Goal: Register for event/course

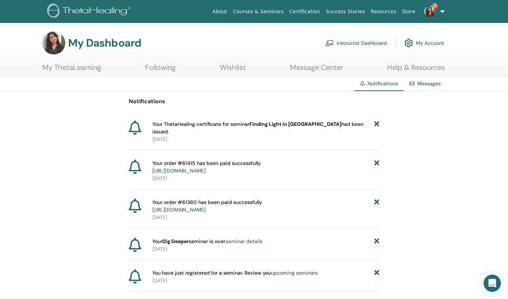
click at [377, 159] on icon at bounding box center [376, 166] width 5 height 15
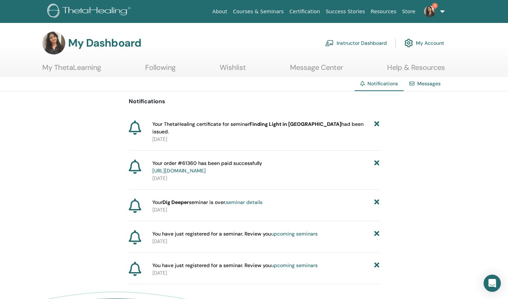
click at [377, 159] on icon at bounding box center [376, 166] width 5 height 15
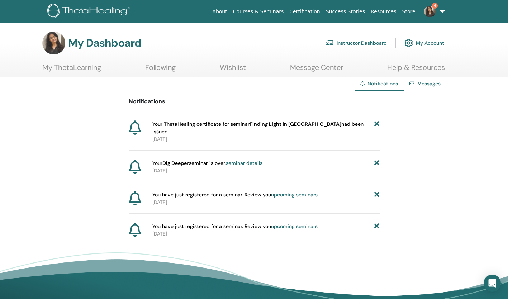
click at [377, 159] on icon at bounding box center [376, 163] width 5 height 8
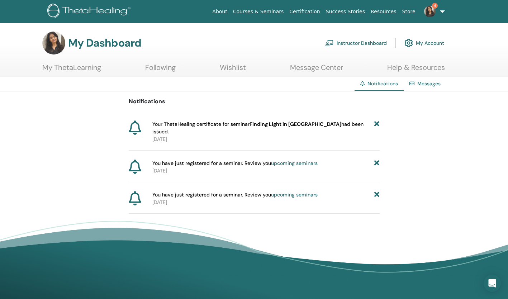
click at [306, 160] on link "upcoming seminars" at bounding box center [294, 163] width 47 height 6
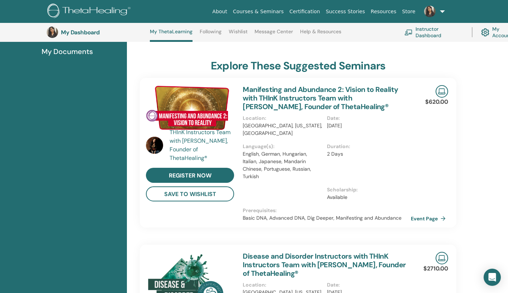
scroll to position [125, 0]
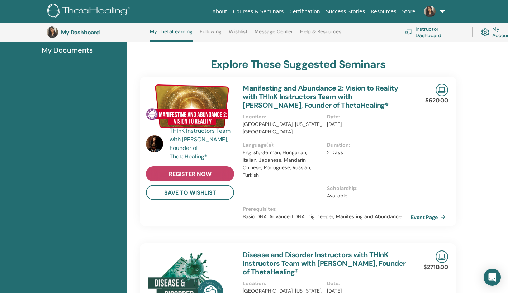
click at [188, 178] on span "register now" at bounding box center [190, 175] width 43 height 8
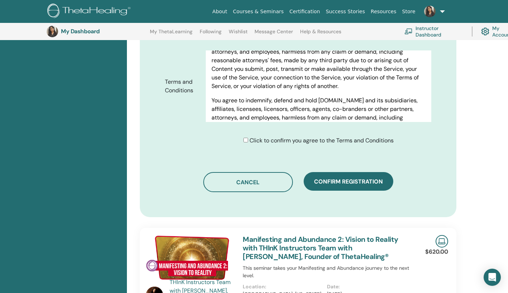
scroll to position [3863, 0]
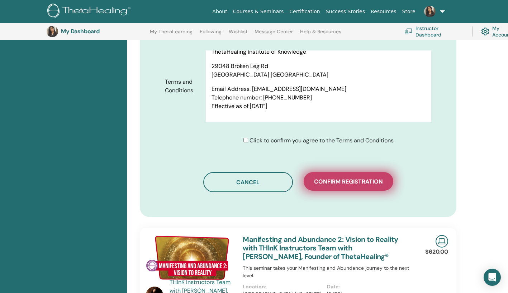
click at [364, 178] on span "Confirm registration" at bounding box center [348, 182] width 69 height 8
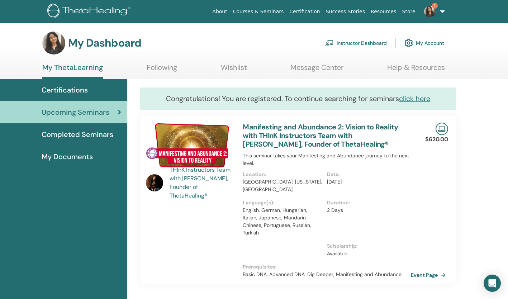
click at [427, 42] on link "My Account" at bounding box center [424, 43] width 40 height 16
click at [430, 14] on img at bounding box center [429, 11] width 11 height 11
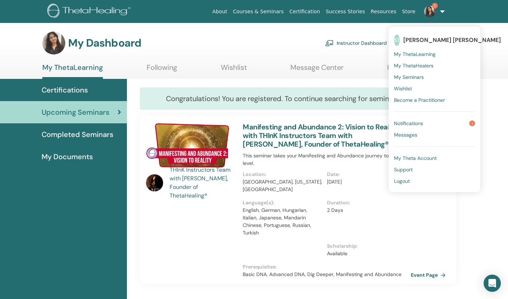
click at [420, 122] on span "Notifications" at bounding box center [408, 123] width 29 height 6
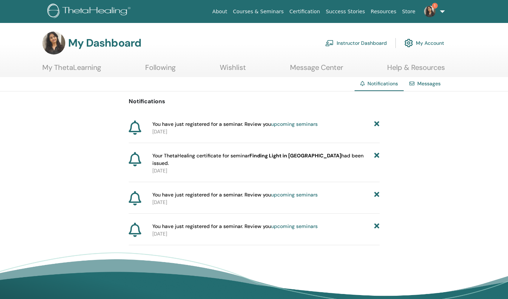
click at [376, 191] on icon at bounding box center [376, 195] width 5 height 8
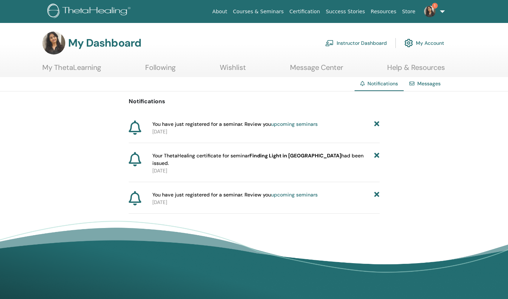
click at [376, 191] on icon at bounding box center [376, 195] width 5 height 8
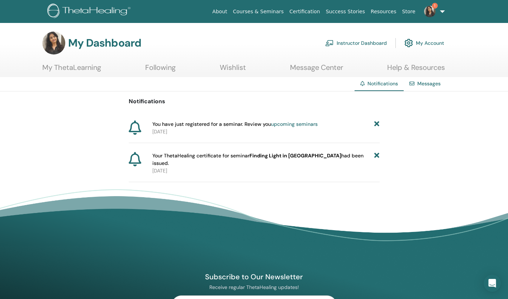
click at [375, 155] on icon at bounding box center [376, 159] width 5 height 15
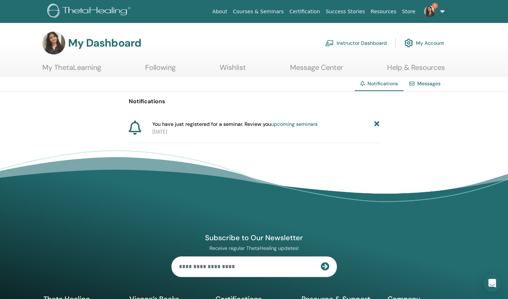
click at [431, 43] on link "My Account" at bounding box center [424, 43] width 40 height 16
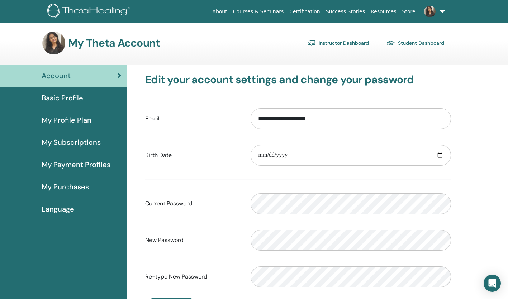
click at [416, 43] on link "Student Dashboard" at bounding box center [415, 42] width 58 height 11
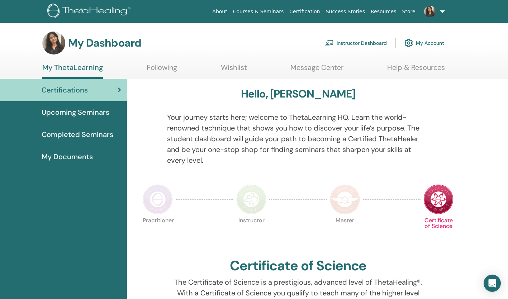
click at [372, 41] on link "Instructor Dashboard" at bounding box center [356, 43] width 62 height 16
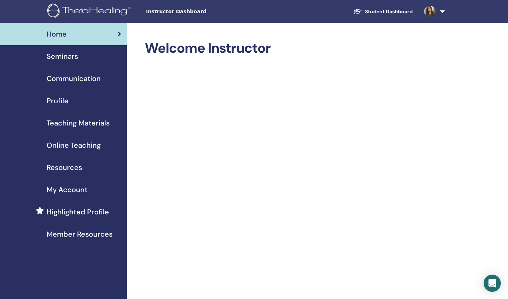
click at [398, 11] on link "Student Dashboard" at bounding box center [383, 11] width 71 height 13
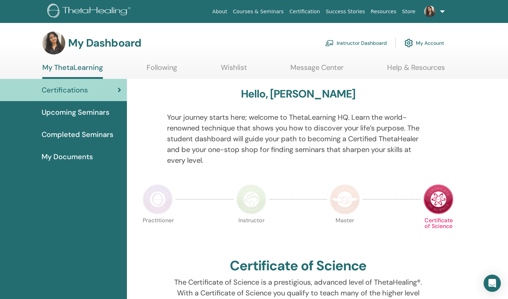
click at [92, 135] on span "Completed Seminars" at bounding box center [78, 134] width 72 height 11
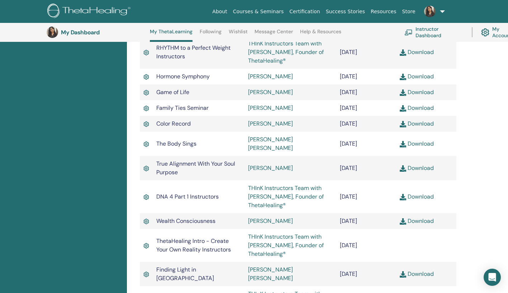
scroll to position [1431, 0]
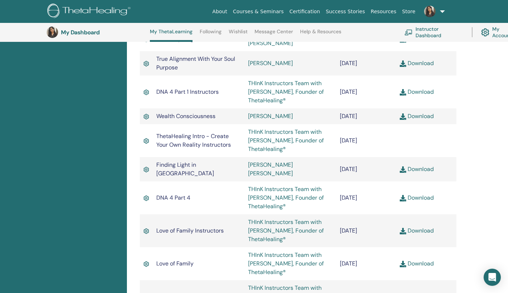
click at [305, 186] on link "THInK Instructors Team with [PERSON_NAME], Founder of ThetaHealing®" at bounding box center [286, 198] width 76 height 25
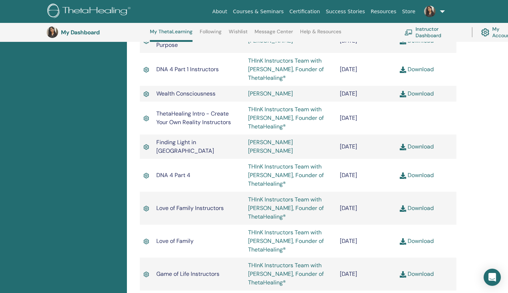
scroll to position [1554, 0]
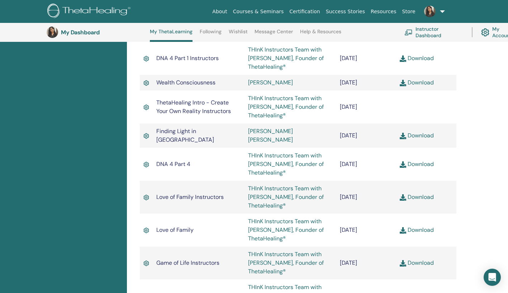
scroll to position [1562, 0]
click at [403, 134] on img at bounding box center [403, 137] width 6 height 6
